Goal: Check status: Check status

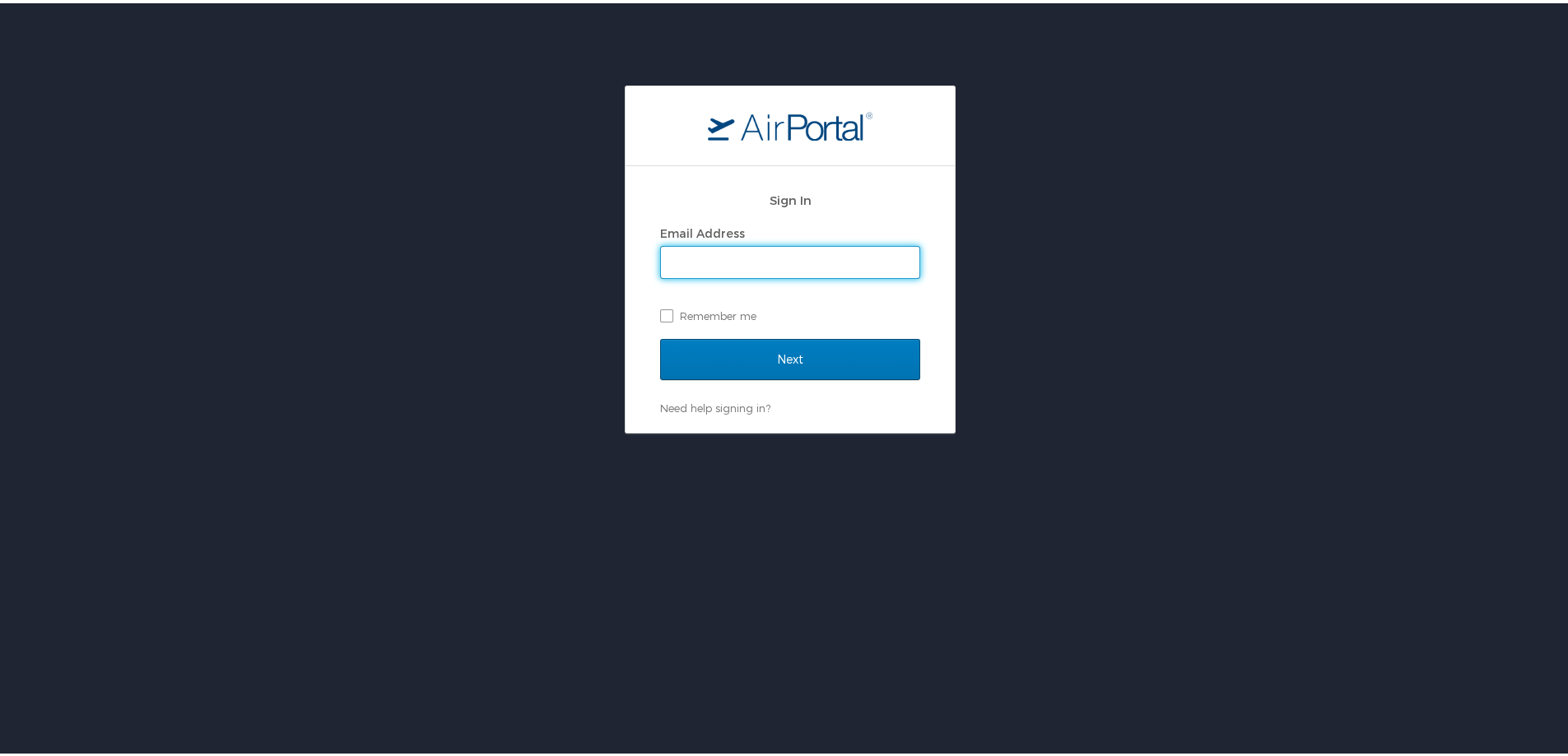
click at [813, 263] on input "Email Address" at bounding box center [790, 258] width 258 height 31
type input "susan.moon@cbtravel.com"
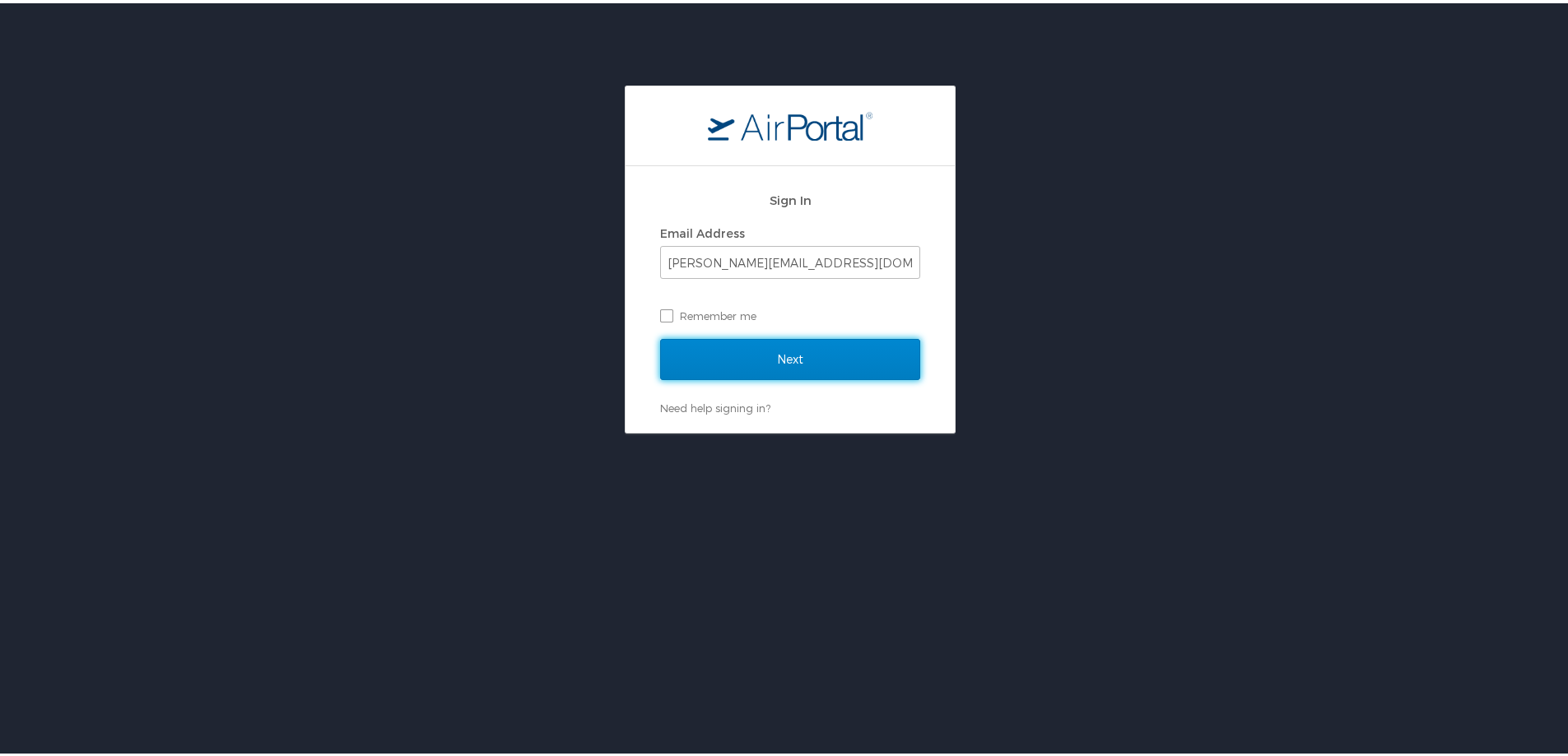
click at [754, 361] on input "Next" at bounding box center [790, 356] width 260 height 41
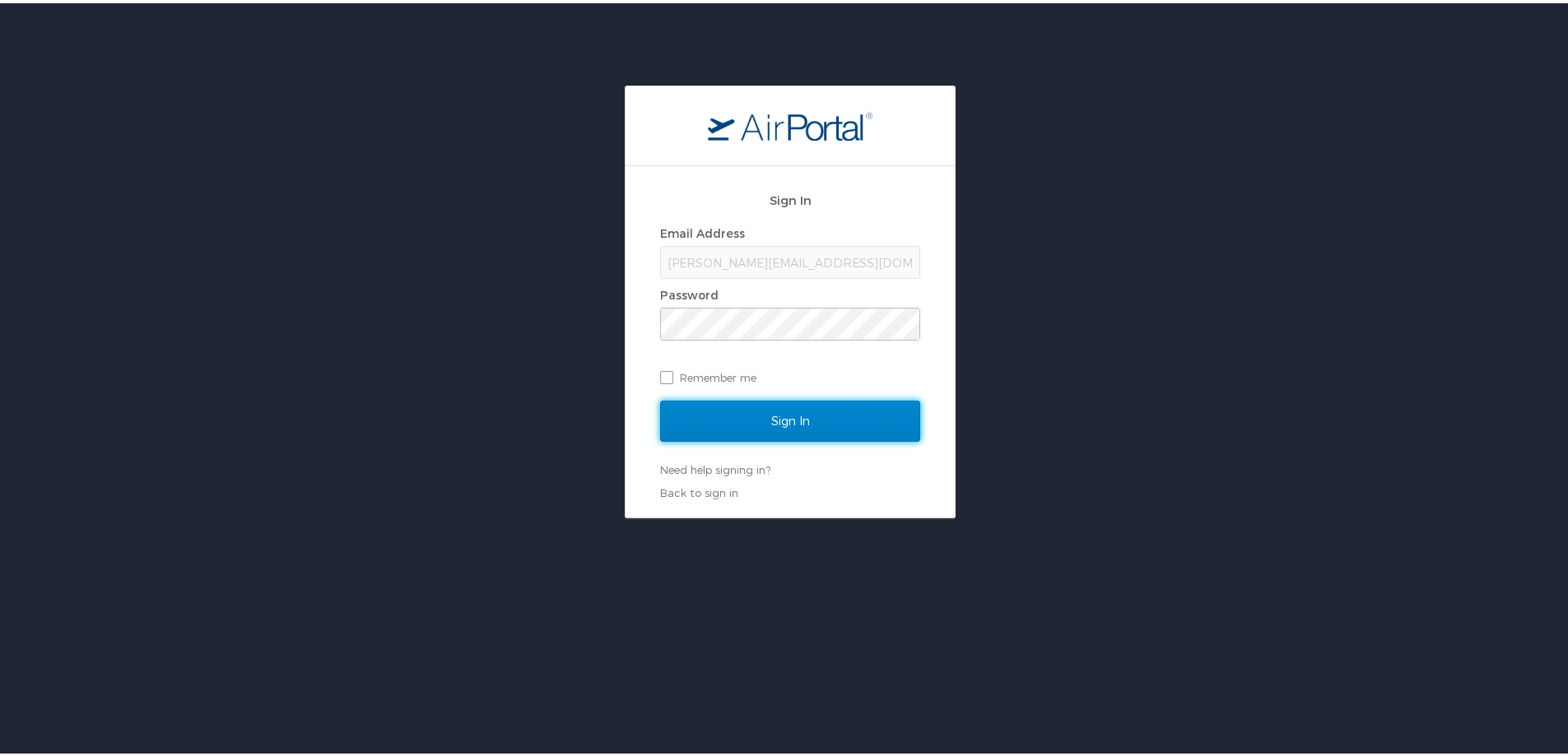
click at [748, 422] on input "Sign In" at bounding box center [790, 418] width 260 height 41
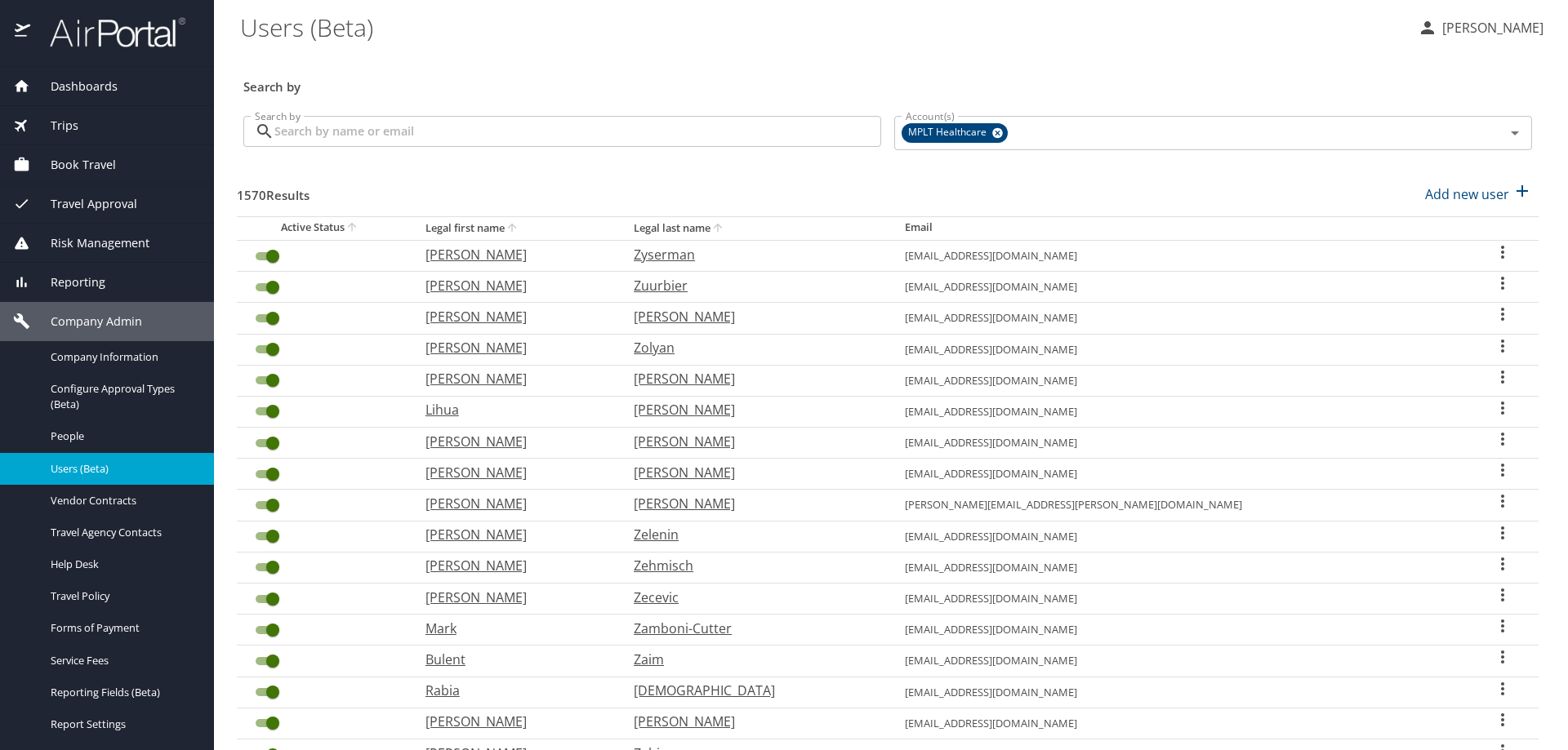
click at [90, 125] on div "Trips" at bounding box center [107, 125] width 188 height 18
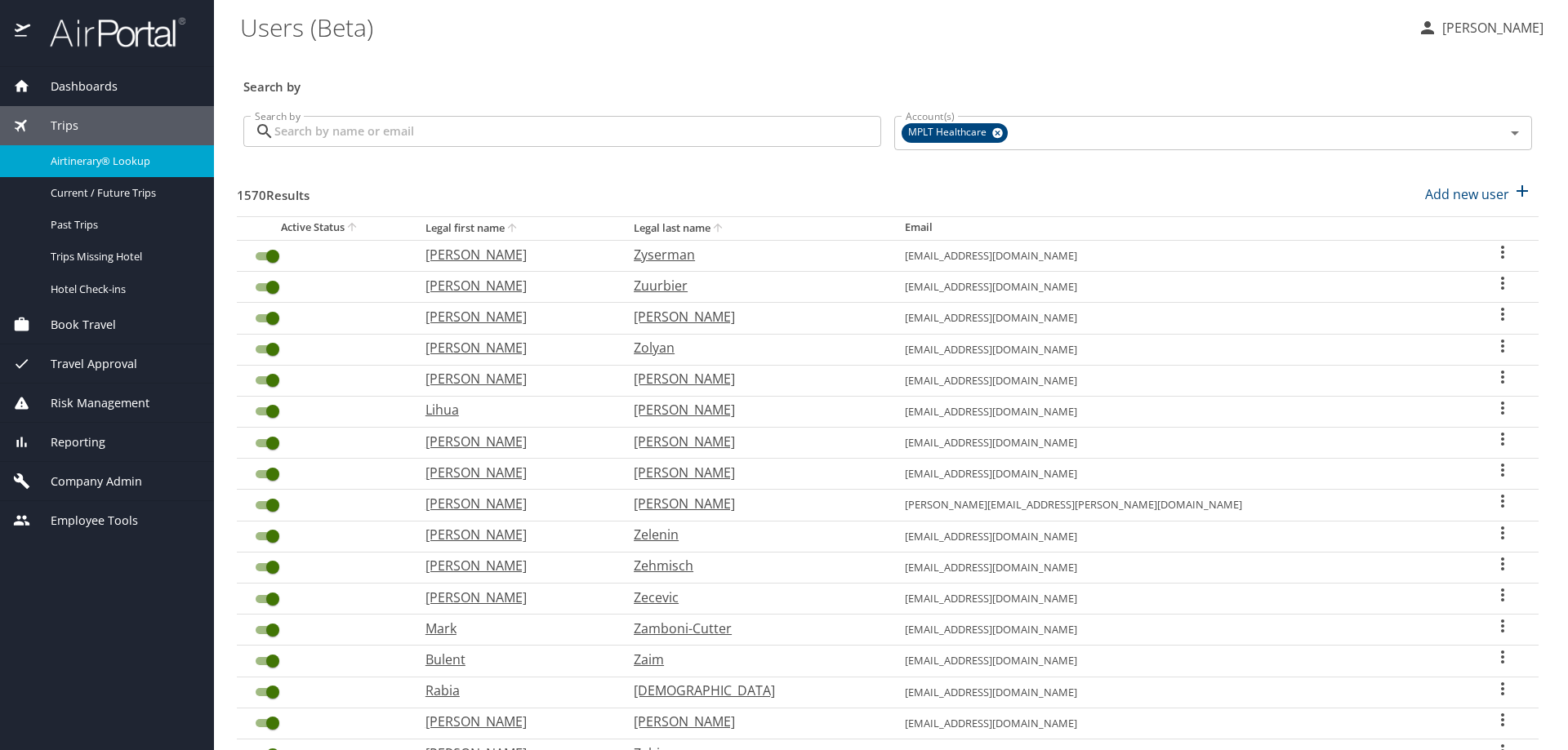
click at [98, 159] on span "Airtinerary® Lookup" at bounding box center [123, 161] width 144 height 16
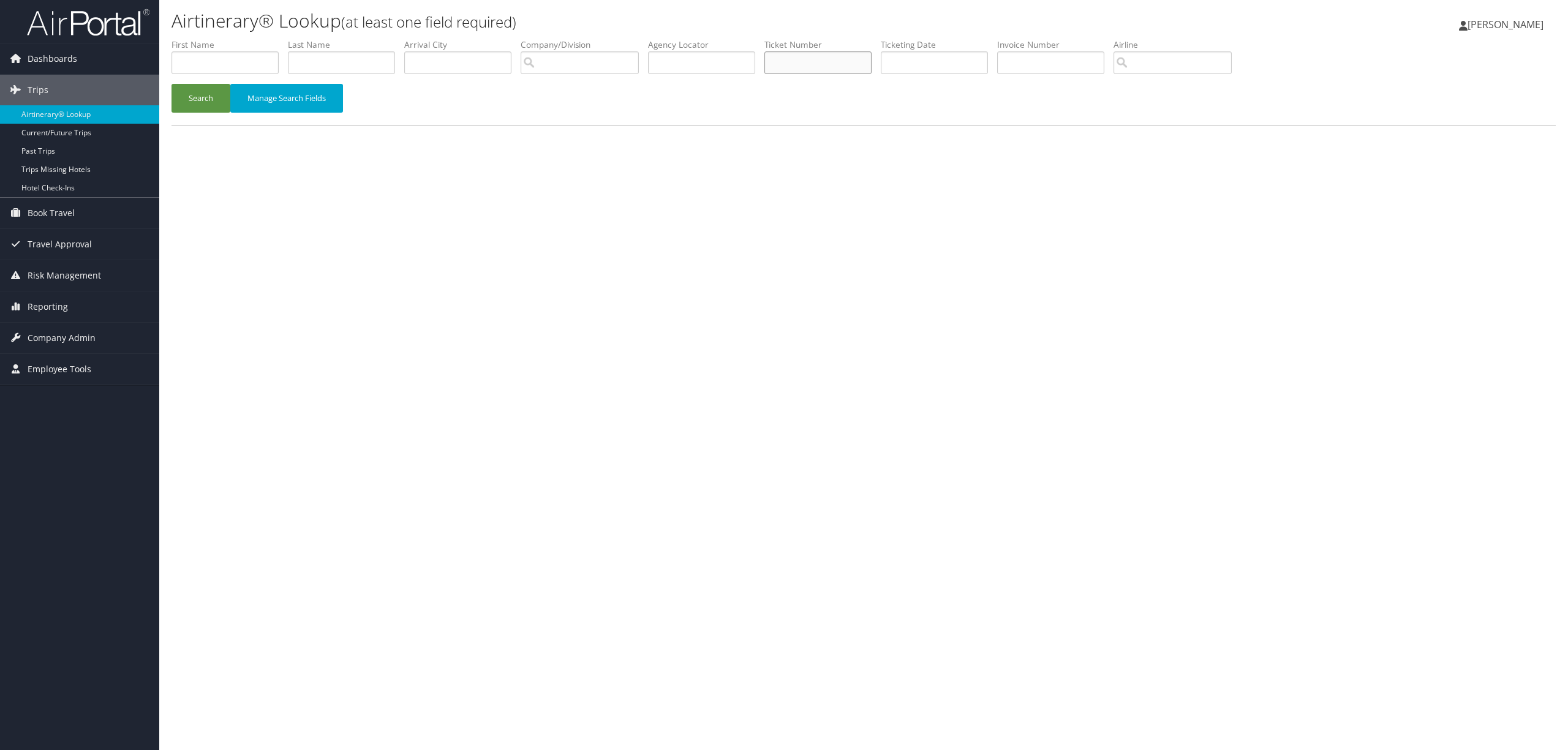
click at [830, 60] on input "text" at bounding box center [818, 63] width 107 height 23
type input "0167234015759"
click at [219, 92] on button "Search" at bounding box center [201, 97] width 59 height 29
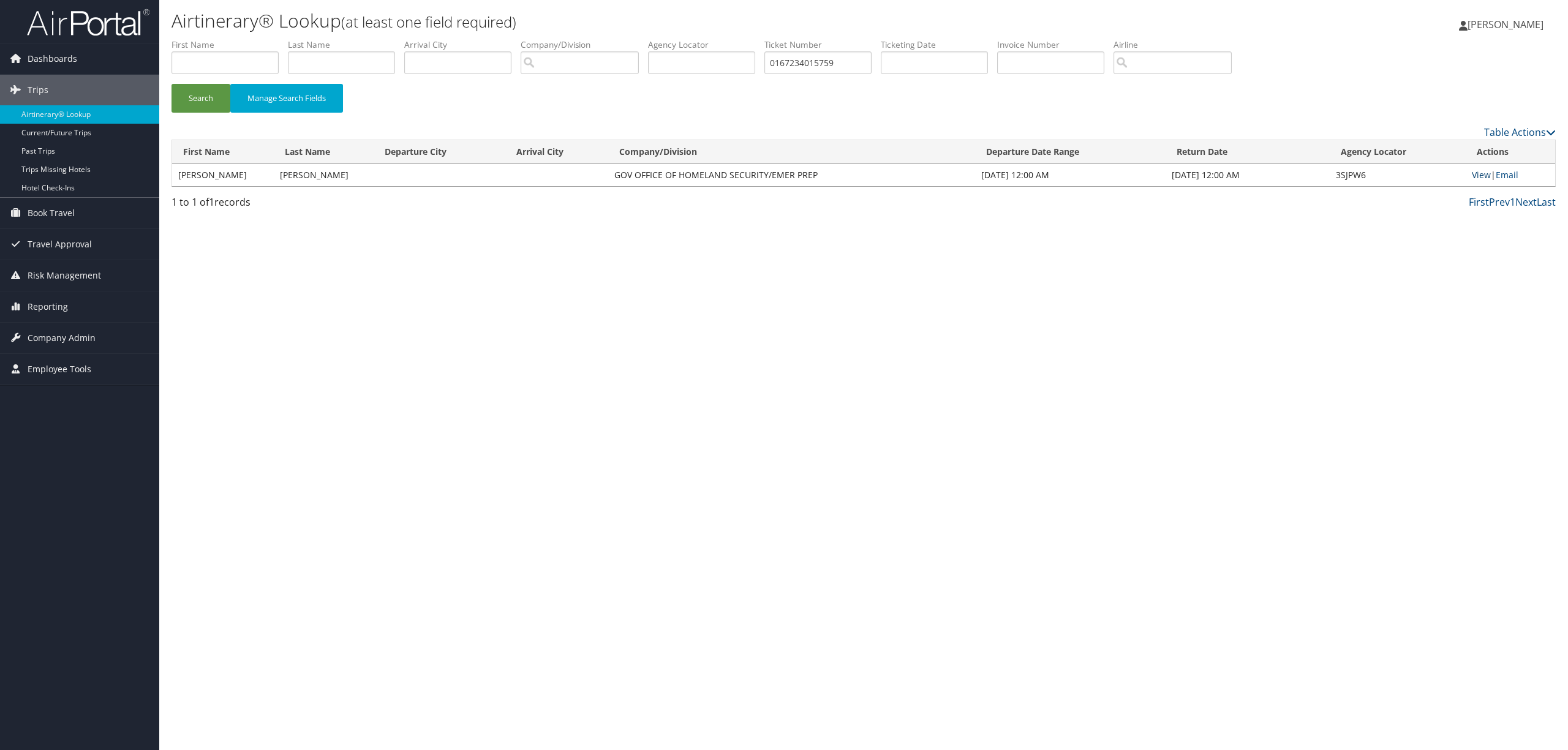
click at [1483, 173] on link "View" at bounding box center [1481, 175] width 19 height 12
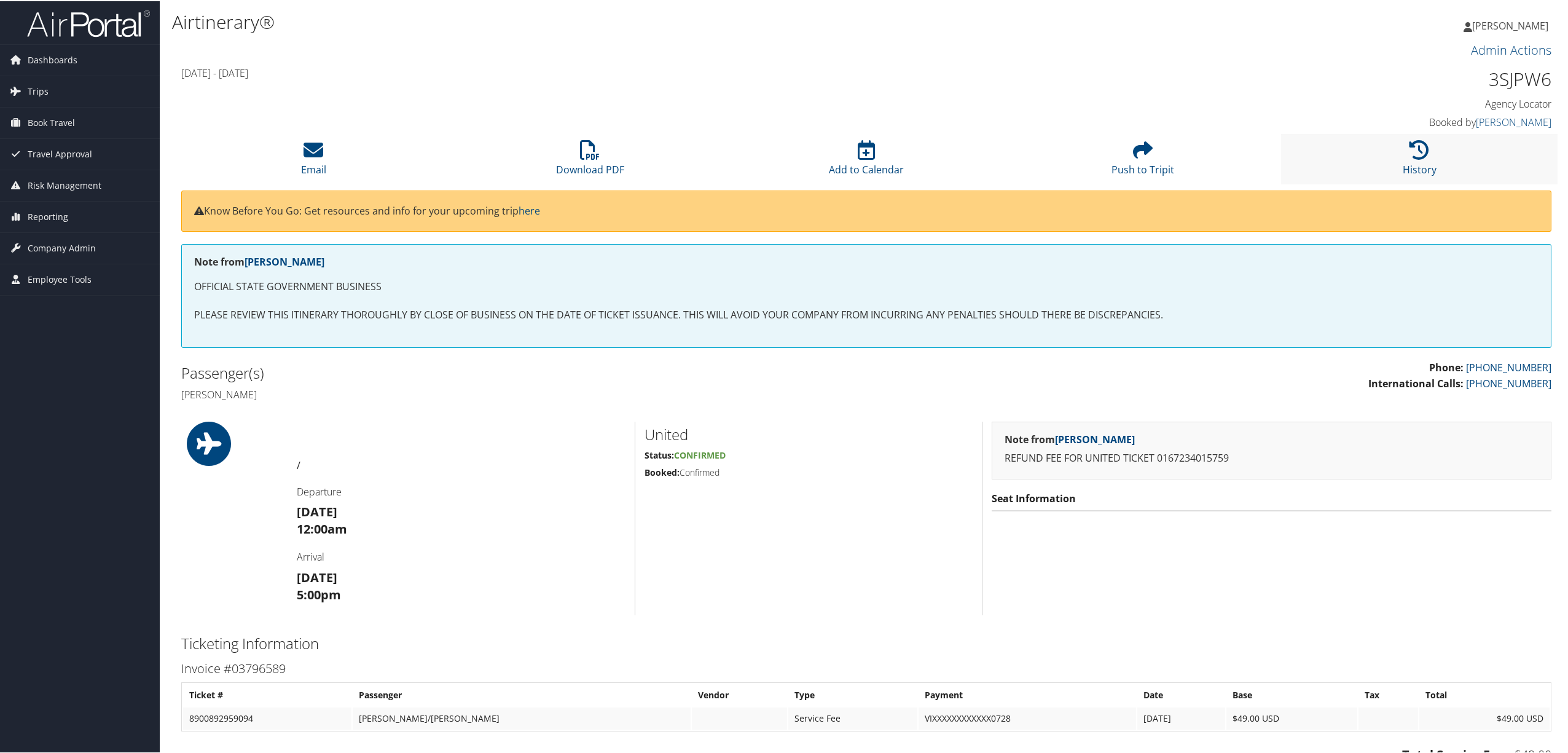
click at [1427, 148] on li "History" at bounding box center [1420, 157] width 277 height 50
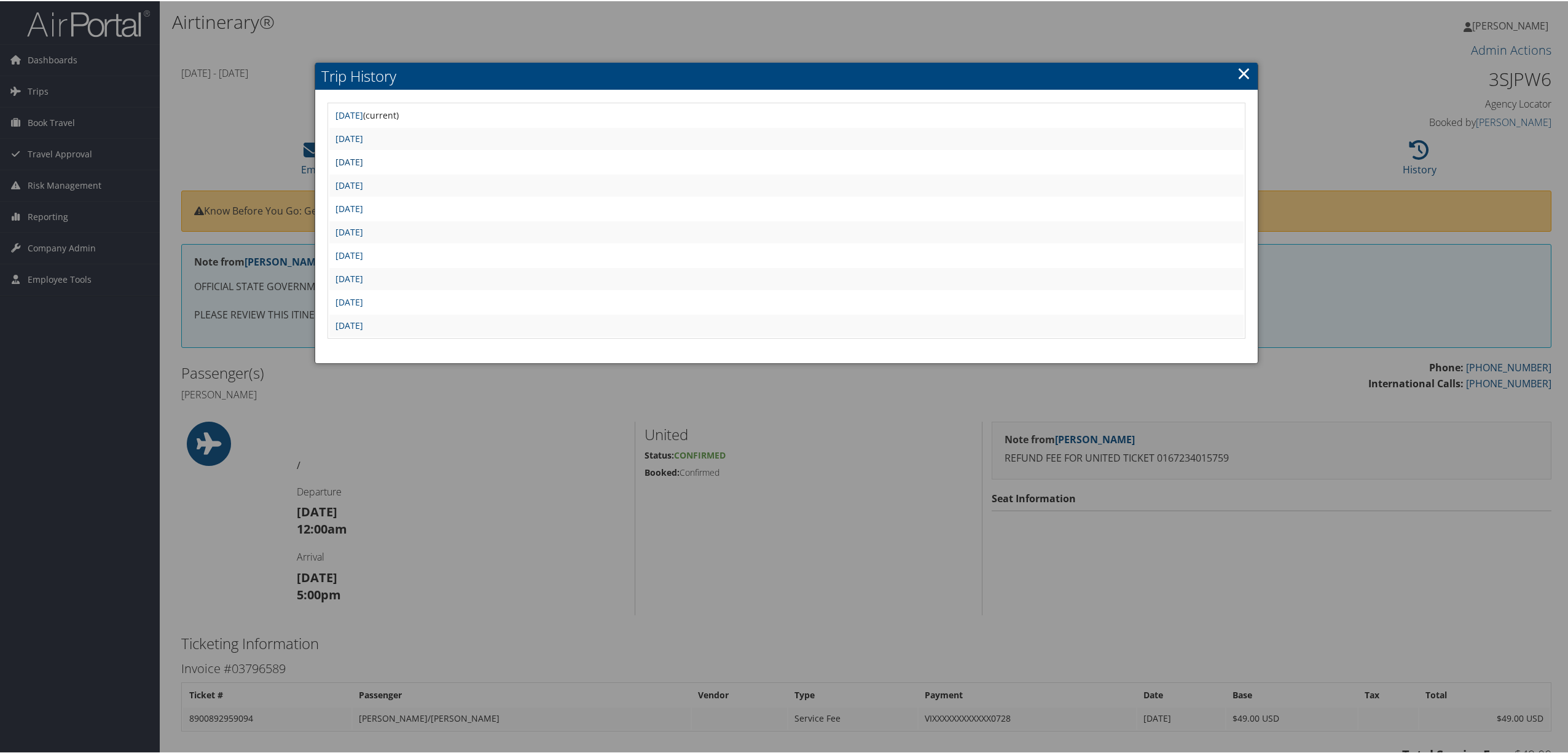
click at [363, 163] on link "Thu Mar 20 14:30:17 MDT 2025" at bounding box center [349, 161] width 28 height 12
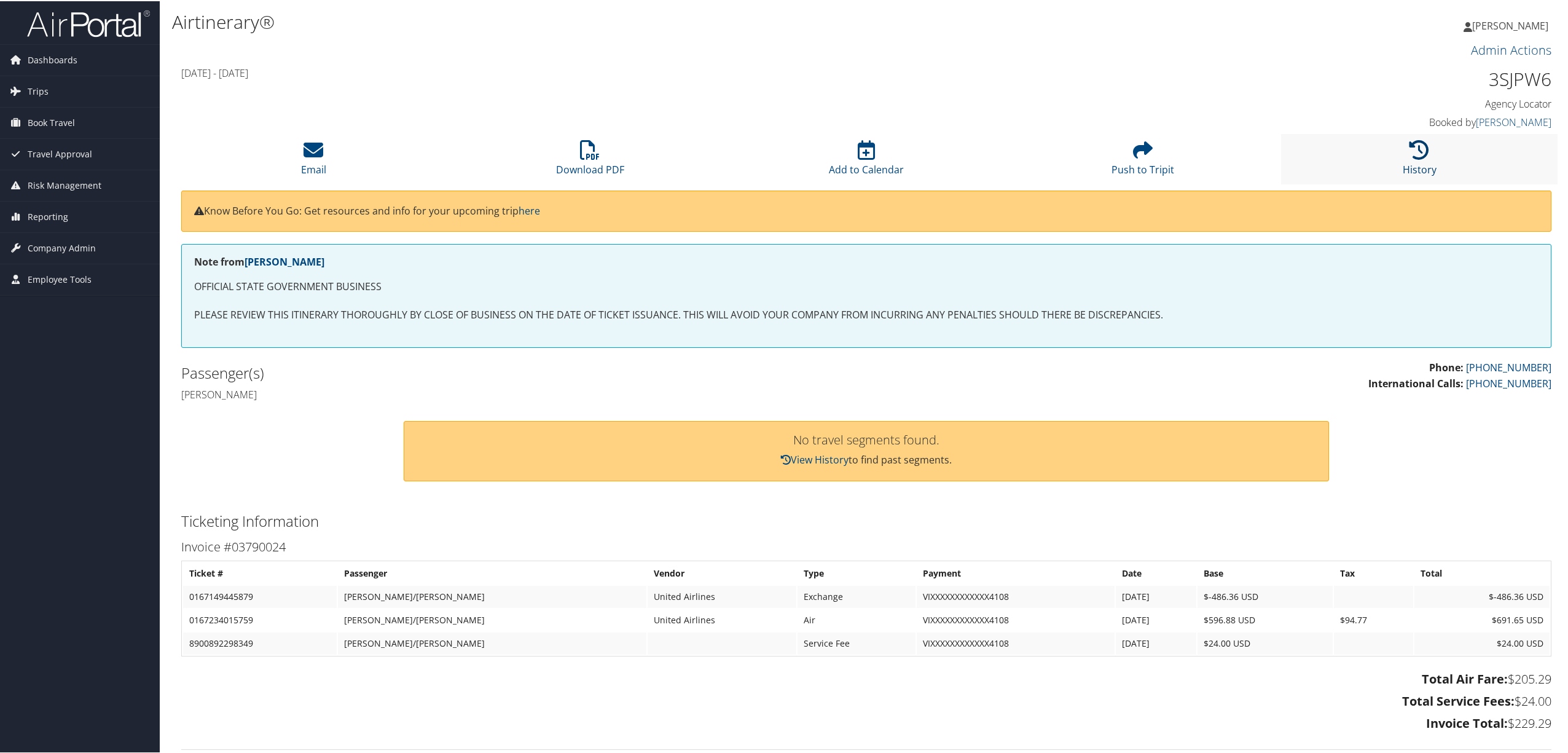
click at [1421, 148] on icon at bounding box center [1419, 149] width 20 height 20
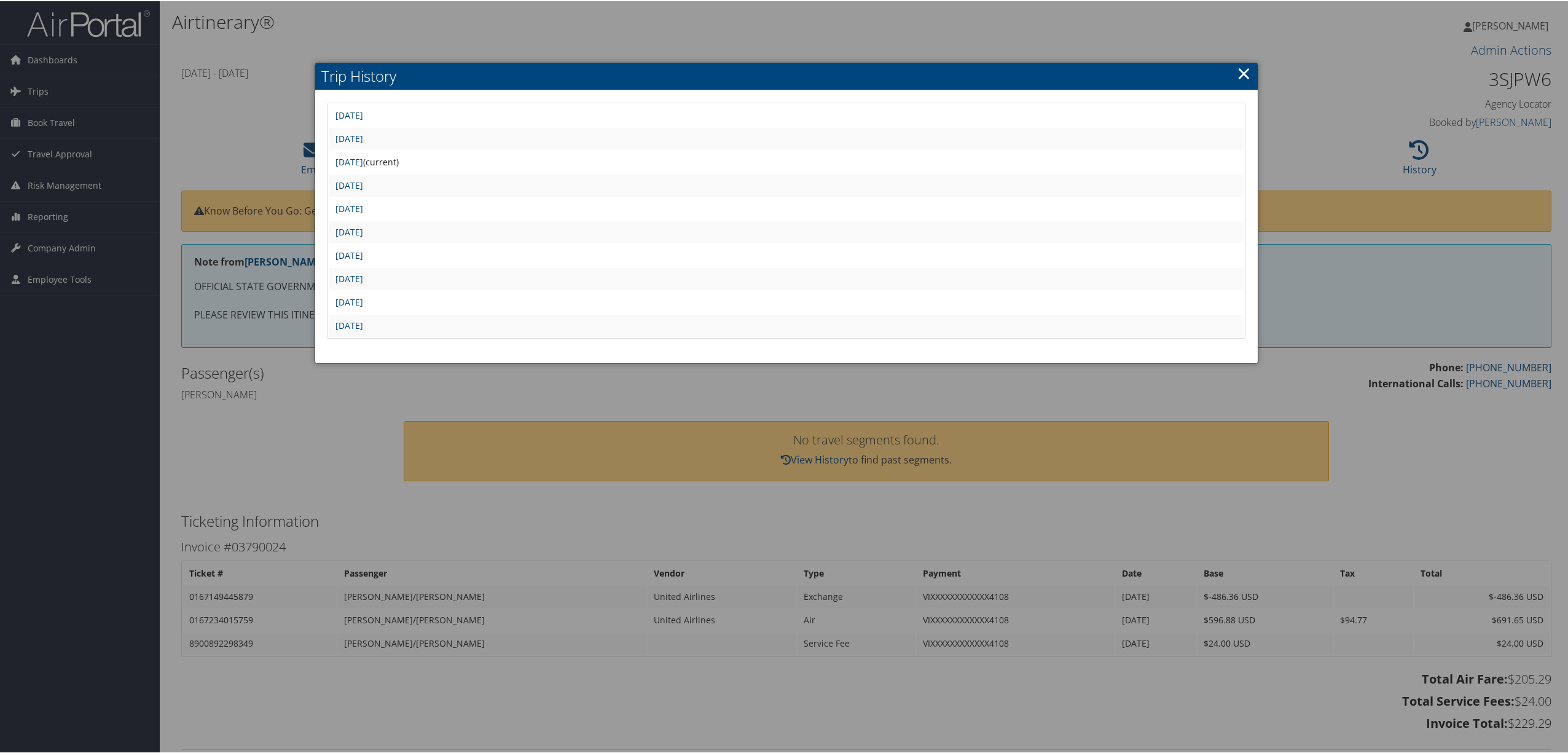
click at [363, 248] on link "[DATE]" at bounding box center [349, 254] width 28 height 12
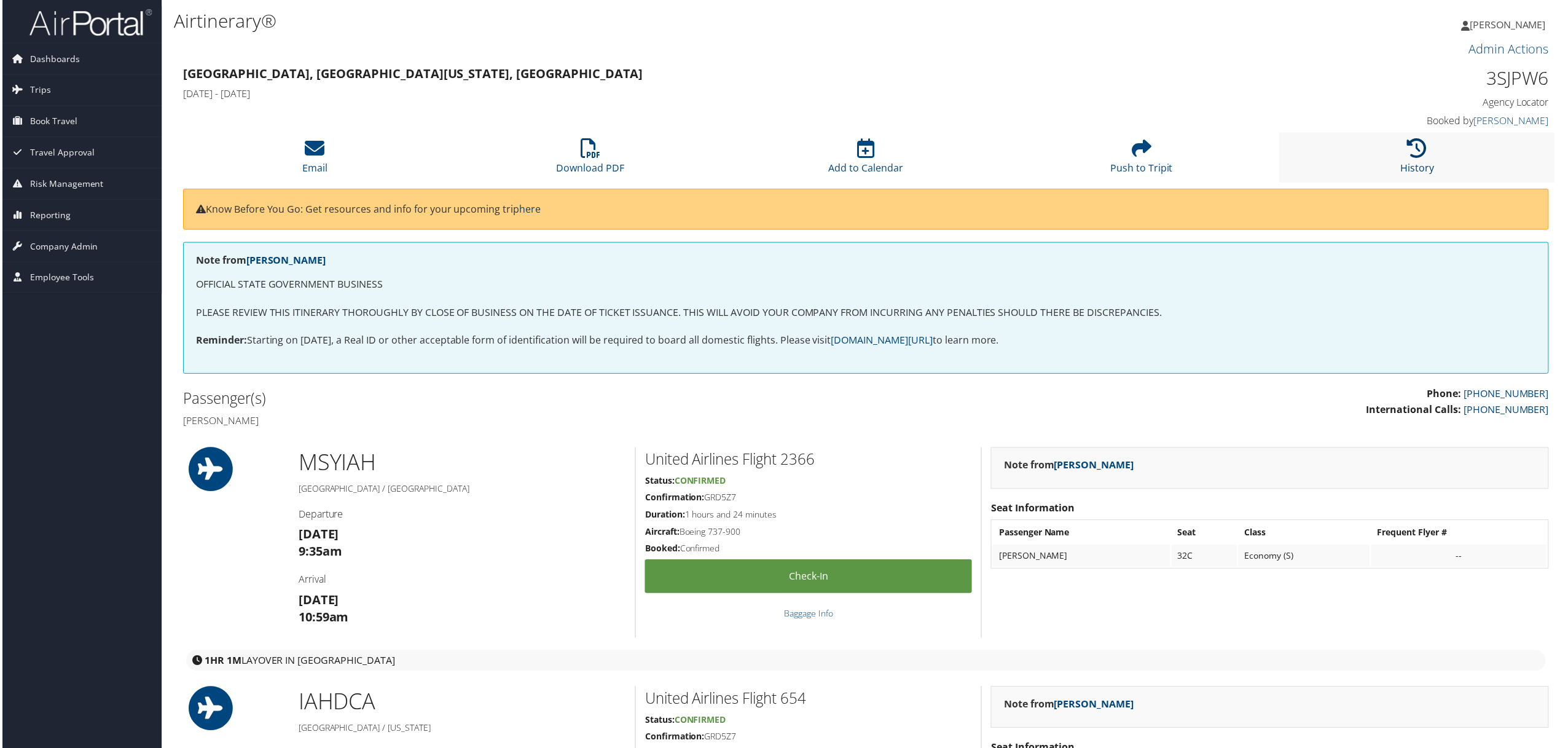
click at [1416, 161] on link "History" at bounding box center [1420, 160] width 34 height 29
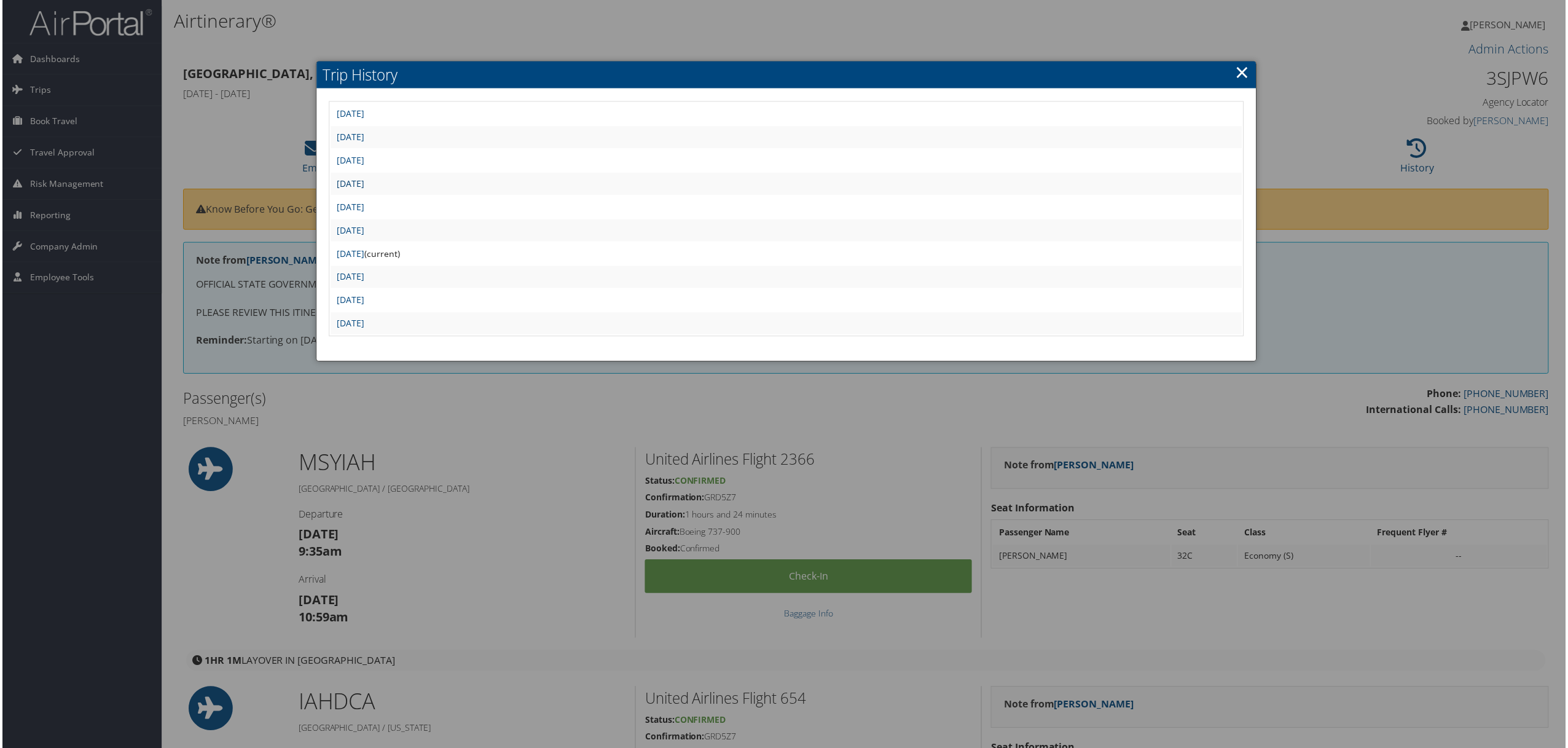
click at [363, 182] on link "[DATE]" at bounding box center [349, 184] width 28 height 12
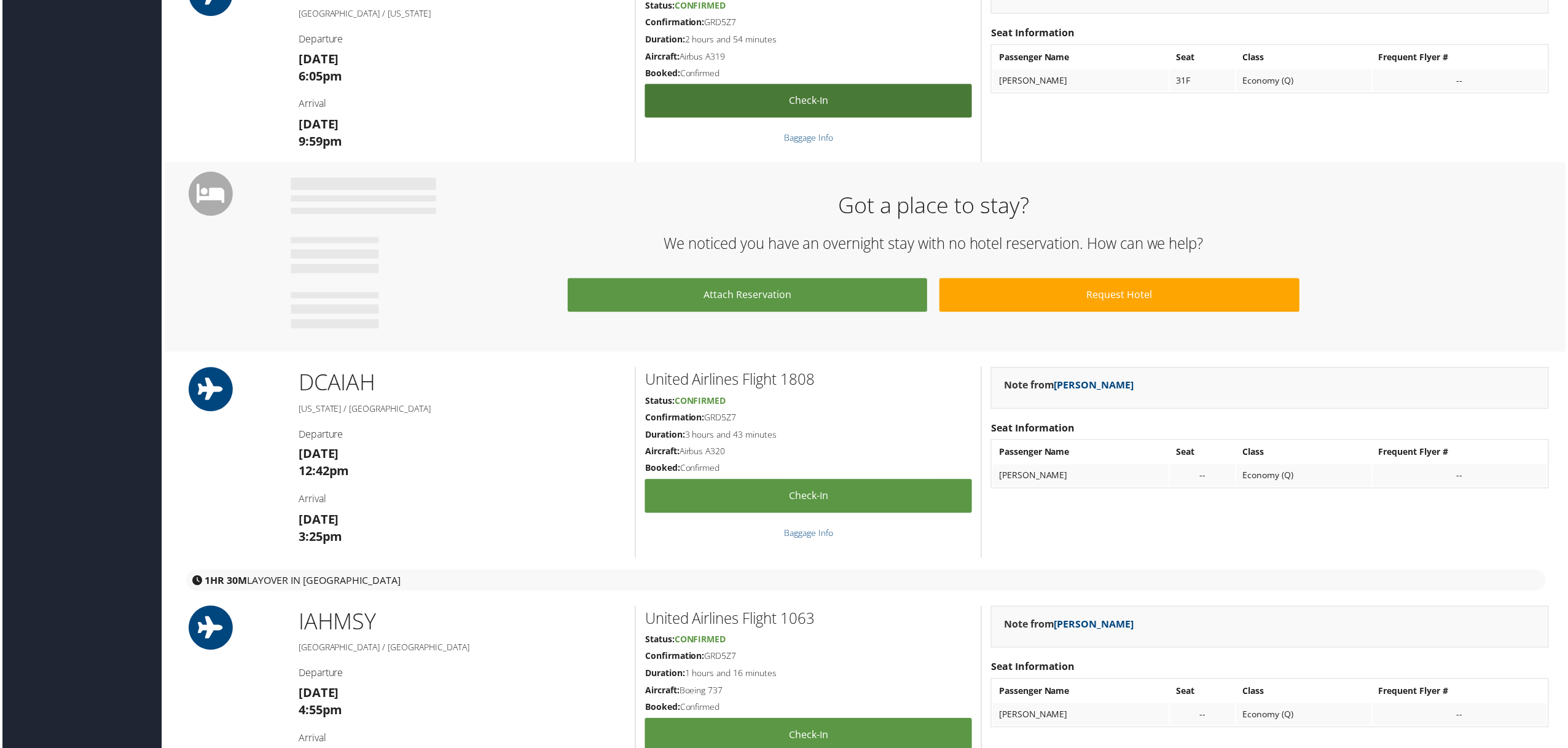
scroll to position [656, 0]
